Goal: Task Accomplishment & Management: Manage account settings

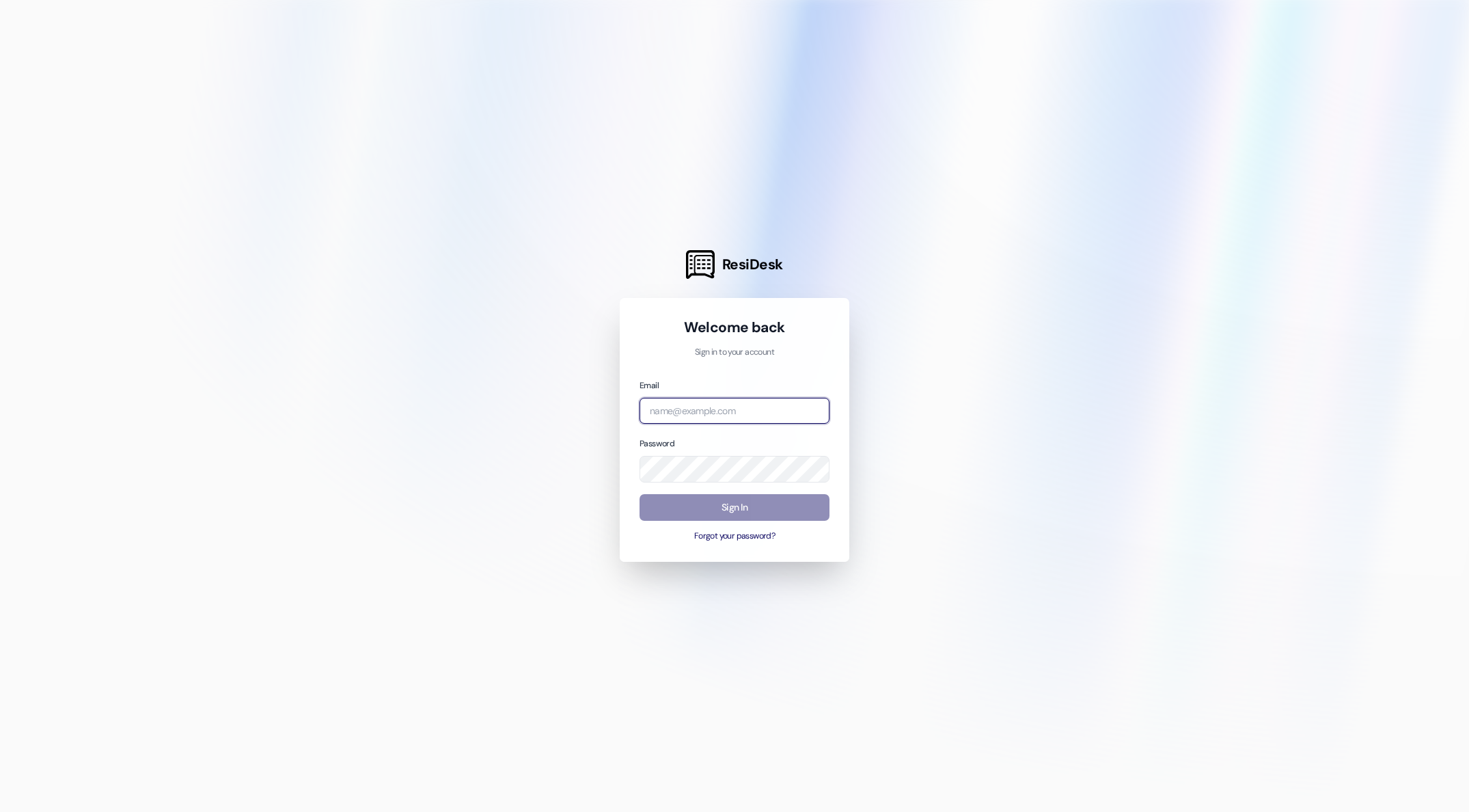
type input "annie.marie@imscommunities.com"
click at [745, 506] on button "Sign In" at bounding box center [734, 508] width 190 height 26
